Goal: Information Seeking & Learning: Learn about a topic

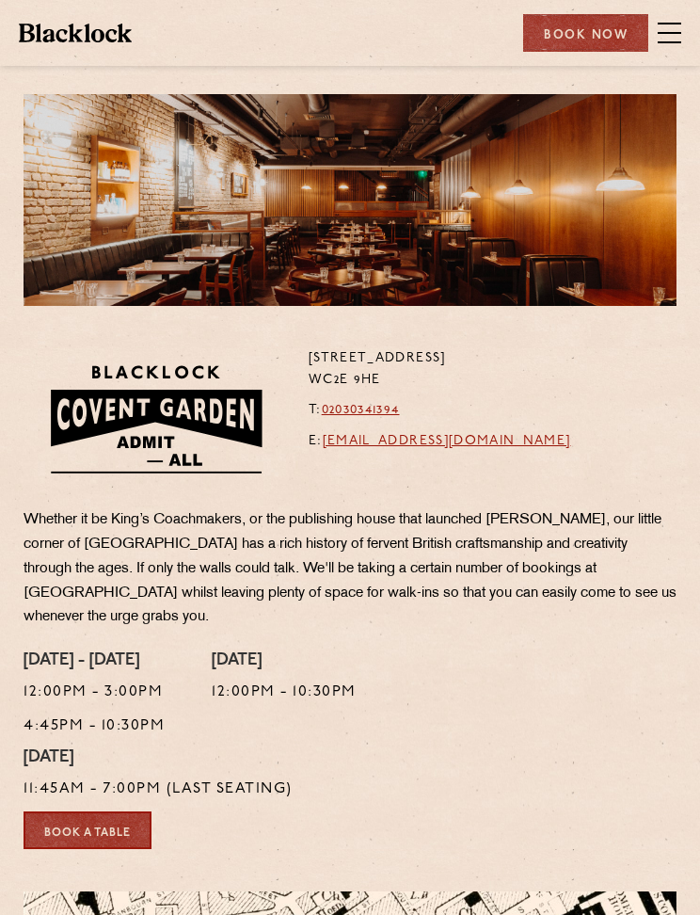
click at [666, 39] on span at bounding box center [670, 33] width 24 height 28
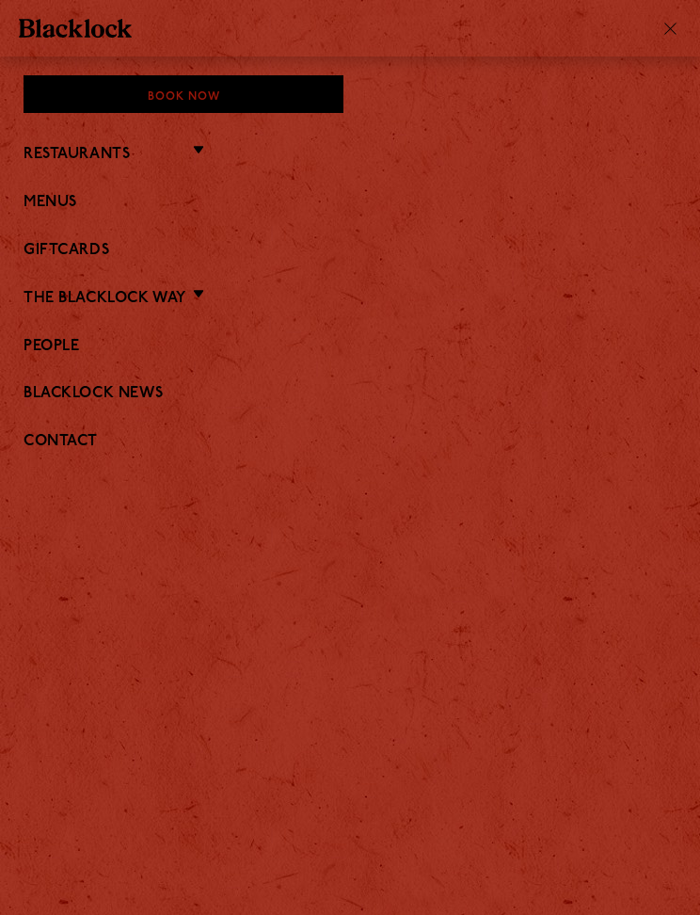
click at [22, 207] on div "Book Now Restaurants Soho City Covent Garden Shoreditch Canary Wharf Manchester…" at bounding box center [350, 278] width 700 height 406
click at [46, 206] on link "Menus" at bounding box center [350, 203] width 653 height 18
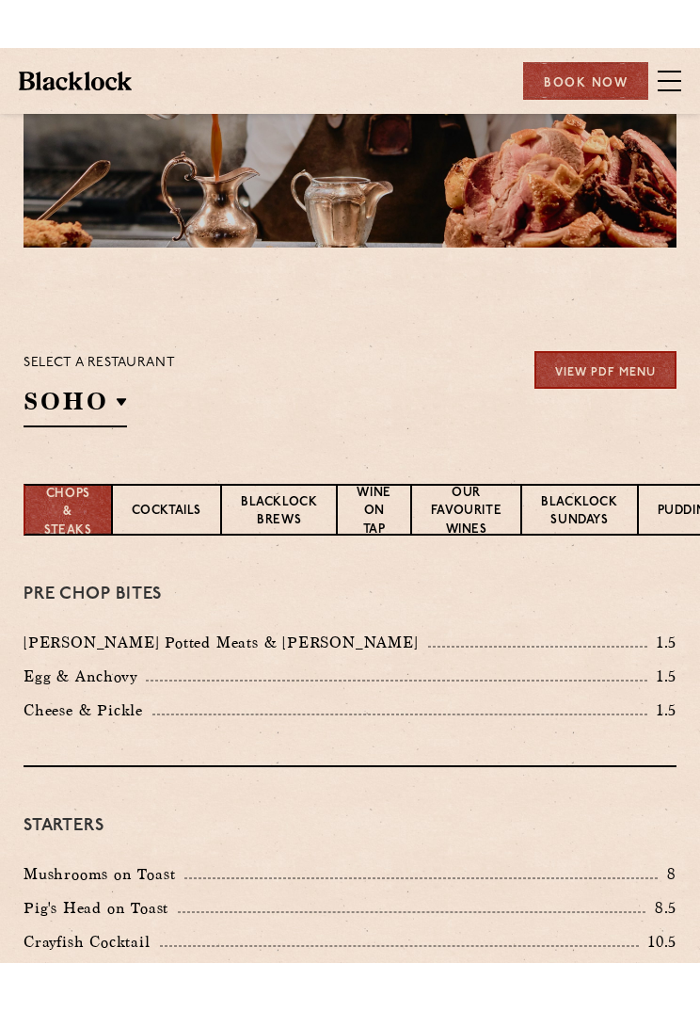
scroll to position [104, 0]
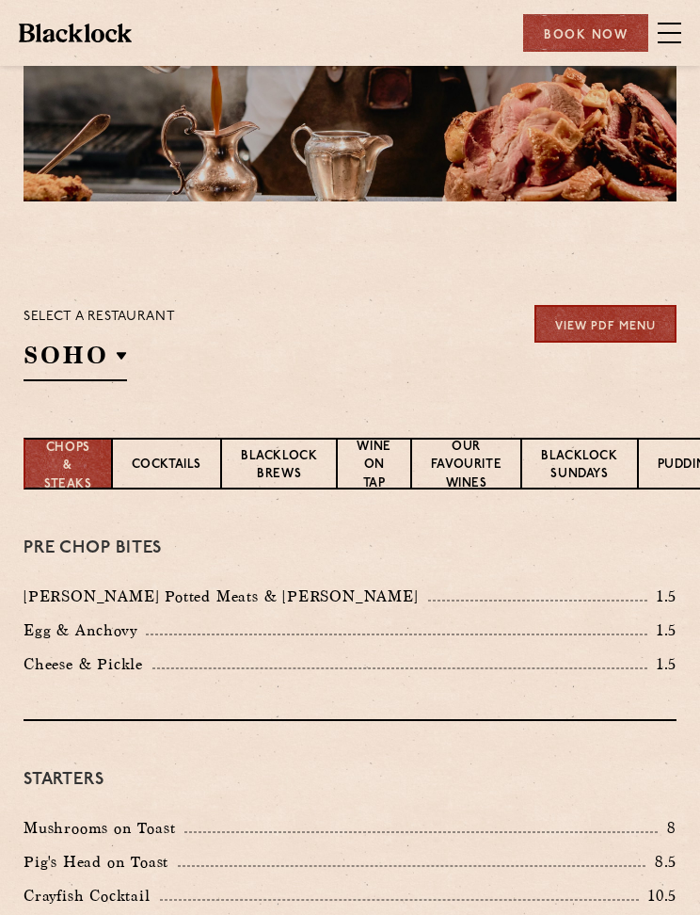
click at [58, 352] on h2 "SOHO" at bounding box center [76, 360] width 104 height 42
click at [0, 0] on p "Covent Garden" at bounding box center [0, 0] width 0 height 0
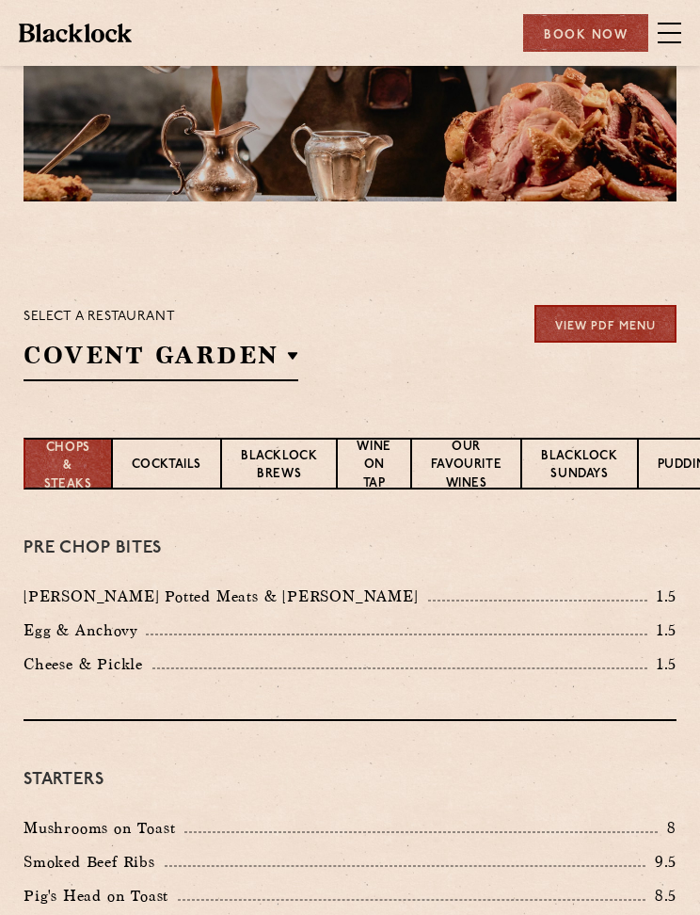
click at [0, 0] on p "Covent Garden" at bounding box center [0, 0] width 0 height 0
click at [408, 290] on section "Select a restaurant Covent Garden Soho Birmingham City Shoreditch Covent Garden…" at bounding box center [350, 341] width 700 height 194
click at [573, 326] on link "View PDF Menu" at bounding box center [606, 324] width 142 height 38
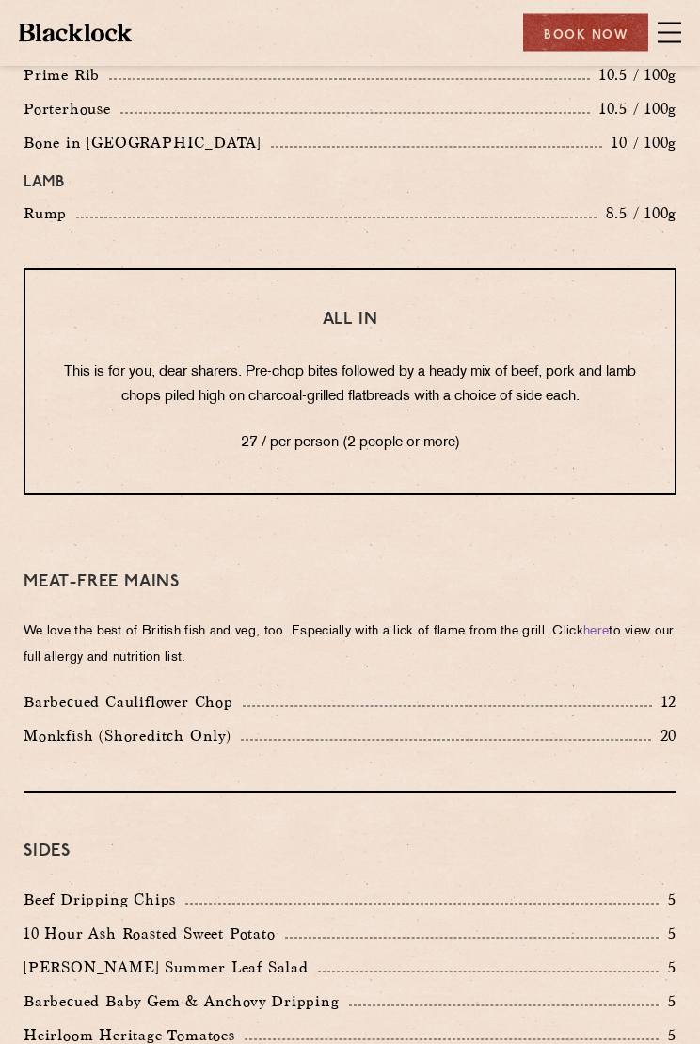
scroll to position [2423, 0]
click at [666, 40] on span at bounding box center [670, 33] width 24 height 28
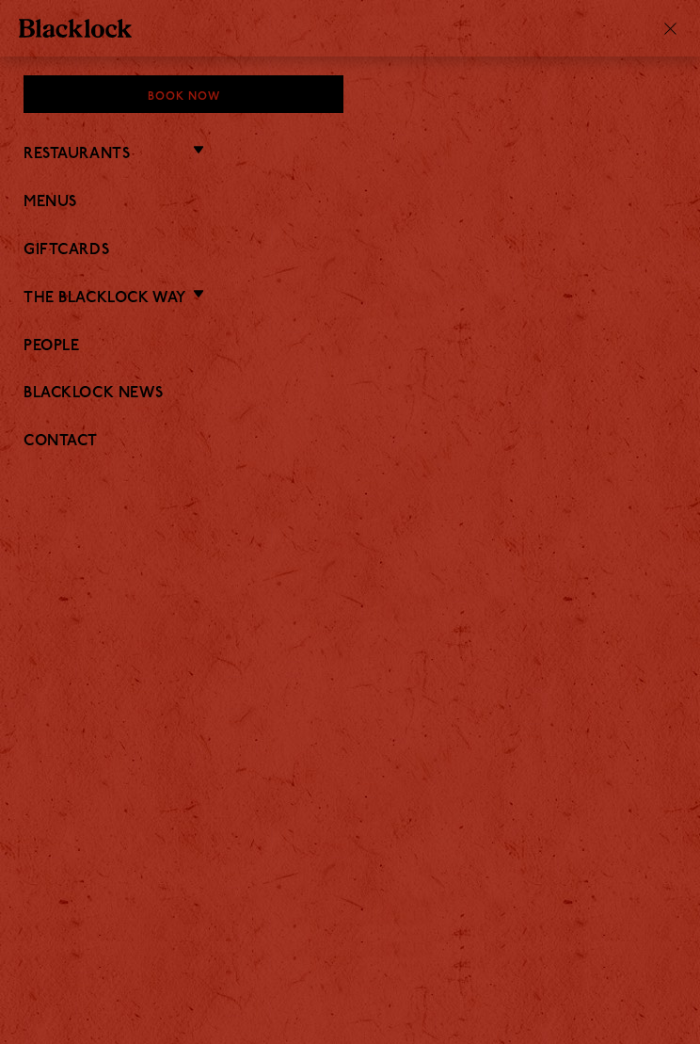
click at [36, 207] on link "Menus" at bounding box center [350, 203] width 653 height 18
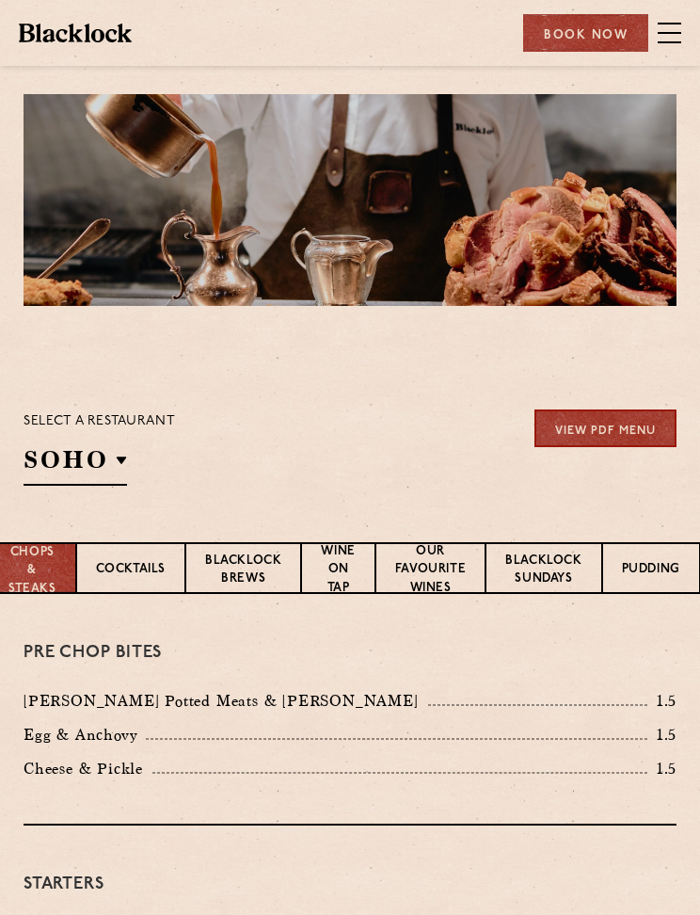
scroll to position [0, 40]
click at [524, 570] on p "Blacklock Sundays" at bounding box center [543, 571] width 76 height 39
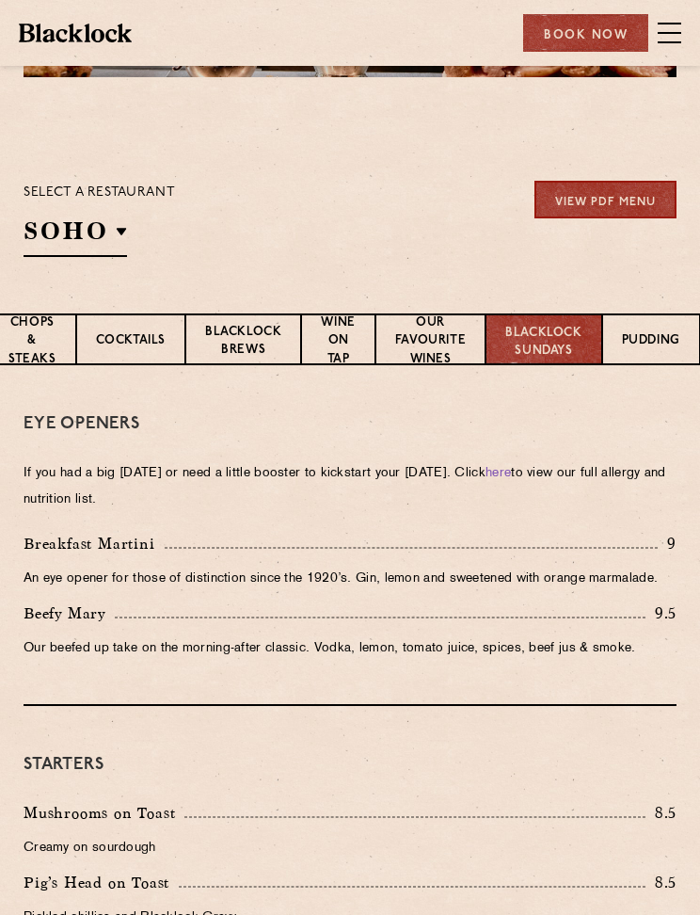
scroll to position [230, 0]
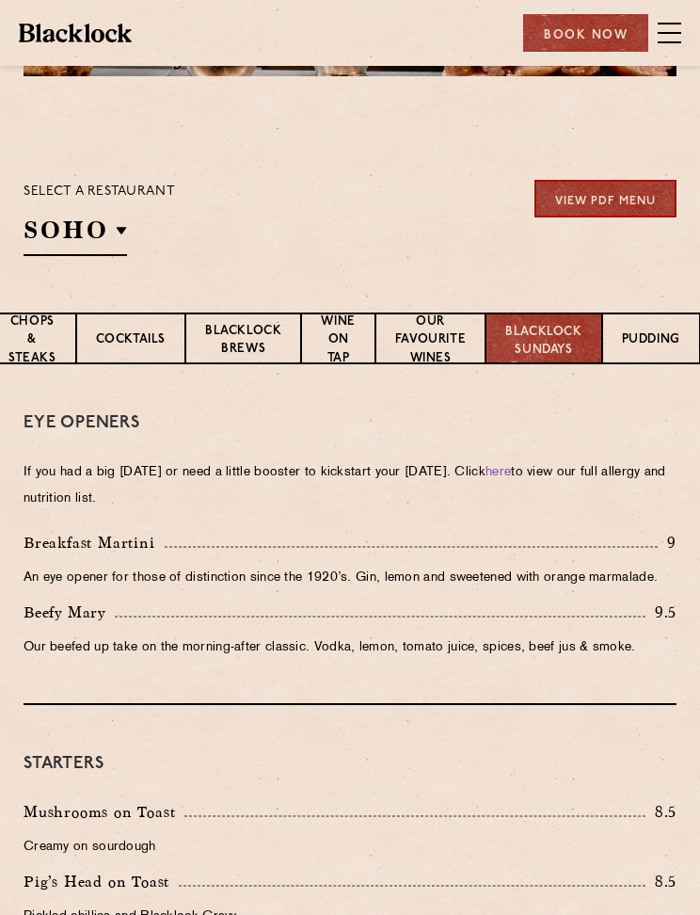
click at [426, 337] on p "Our favourite wines" at bounding box center [430, 340] width 71 height 57
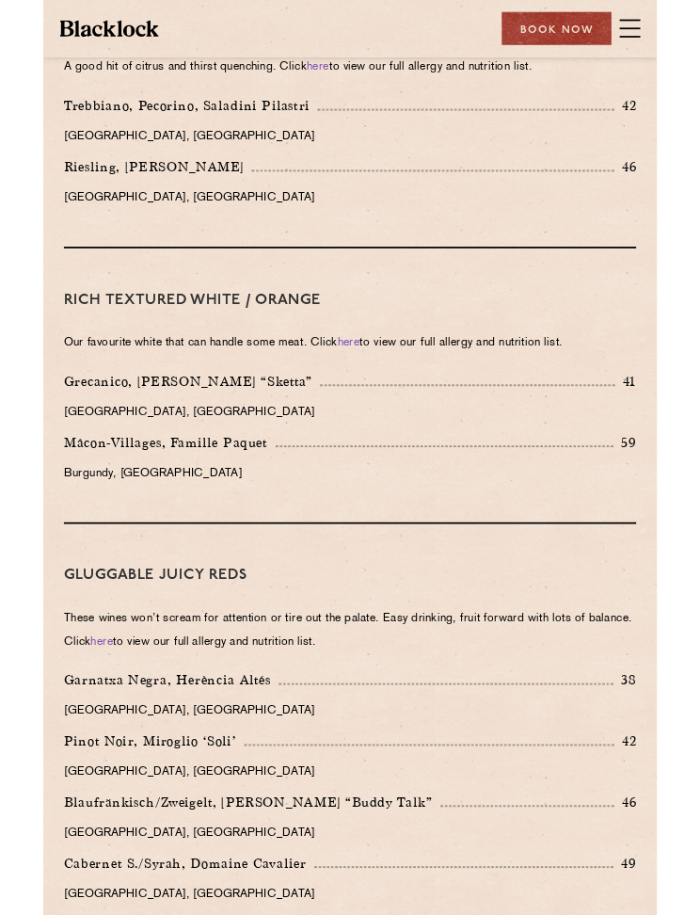
scroll to position [1279, 0]
